Goal: Task Accomplishment & Management: Use online tool/utility

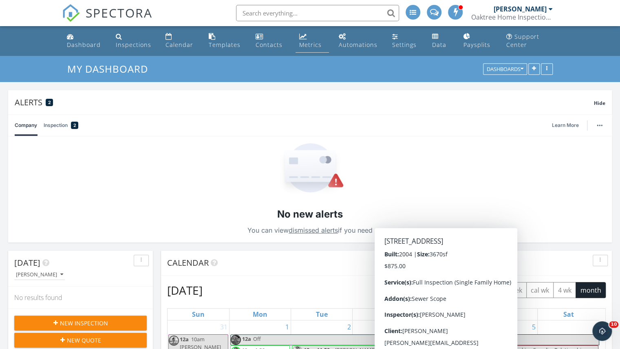
click at [302, 40] on link "Metrics" at bounding box center [312, 40] width 33 height 23
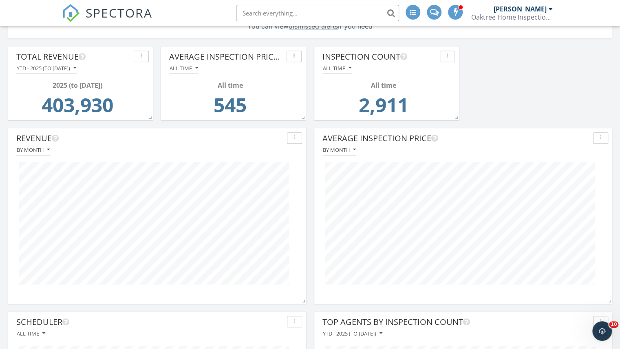
click at [132, 15] on span "SPECTORA" at bounding box center [119, 12] width 67 height 17
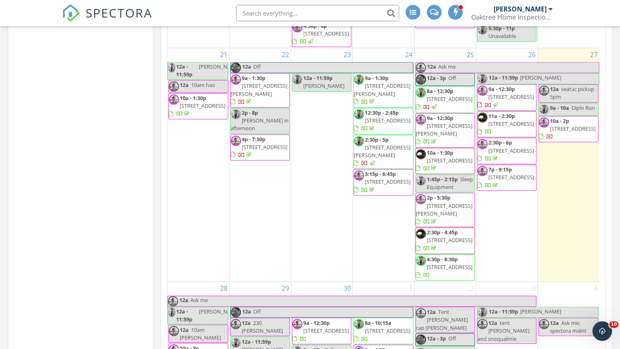
scroll to position [559, 0]
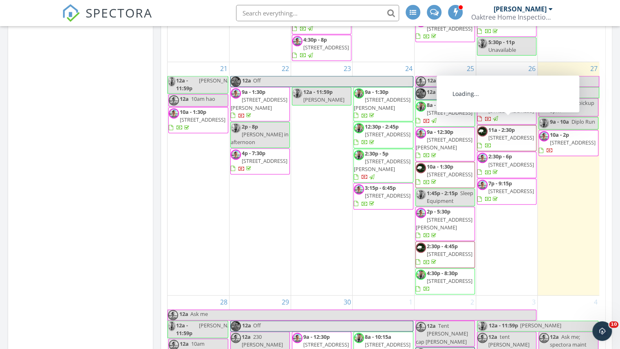
click at [494, 126] on span "11a - 2:30p" at bounding box center [501, 129] width 26 height 7
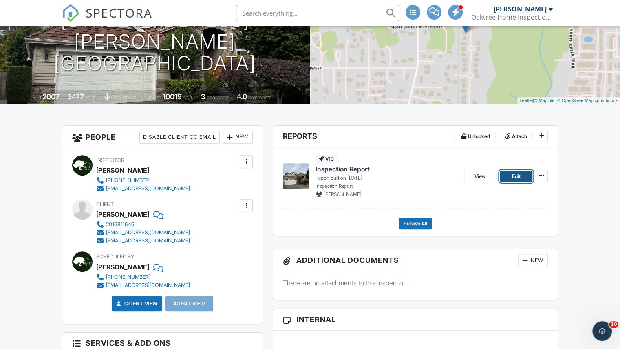
click at [510, 174] on link "Edit" at bounding box center [516, 175] width 33 height 11
